Goal: Navigation & Orientation: Find specific page/section

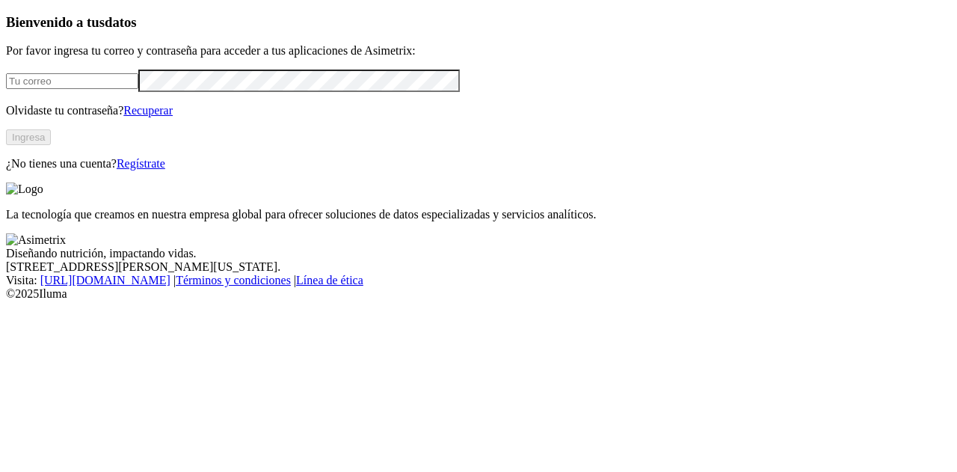
type input "diana.aristizabal@premexcorp.com"
click at [51, 145] on button "Ingresa" at bounding box center [28, 137] width 45 height 16
